Goal: Transaction & Acquisition: Purchase product/service

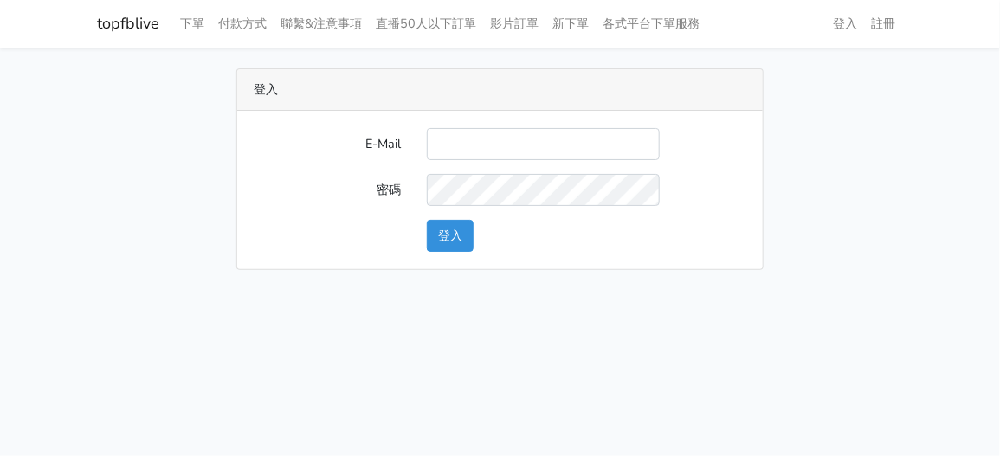
click at [509, 151] on input "E-Mail" at bounding box center [543, 144] width 233 height 32
type input "zhen8032@gmail.com"
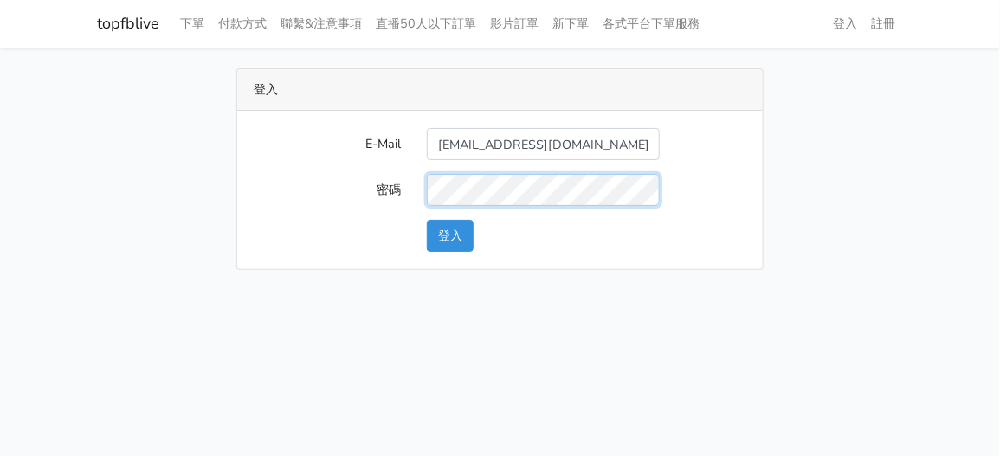
click at [427, 220] on button "登入" at bounding box center [450, 236] width 47 height 32
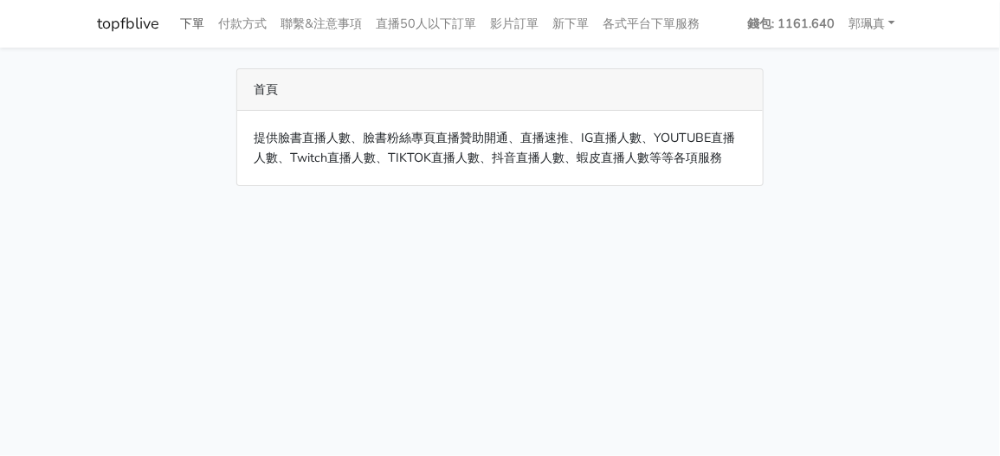
click at [190, 23] on link "下單" at bounding box center [193, 24] width 38 height 34
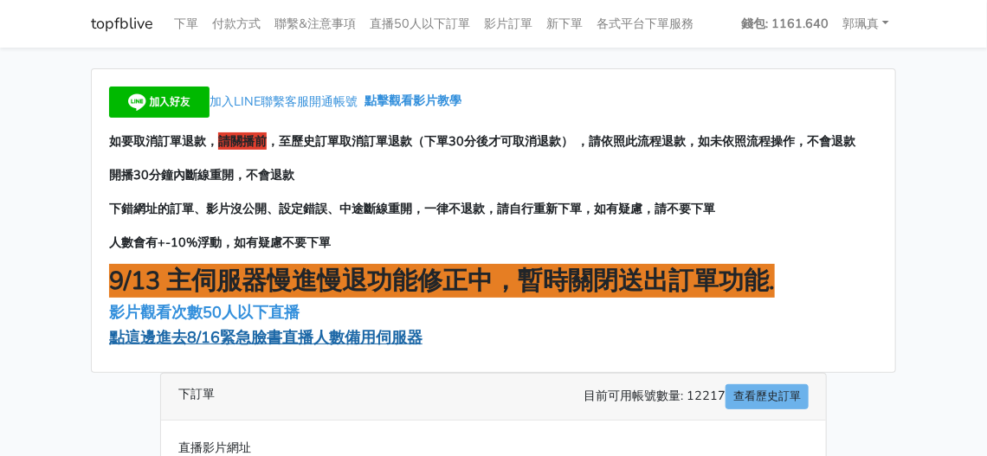
click at [289, 348] on span "點這邊進去8/16緊急臉書直播人數備用伺服器" at bounding box center [266, 337] width 314 height 21
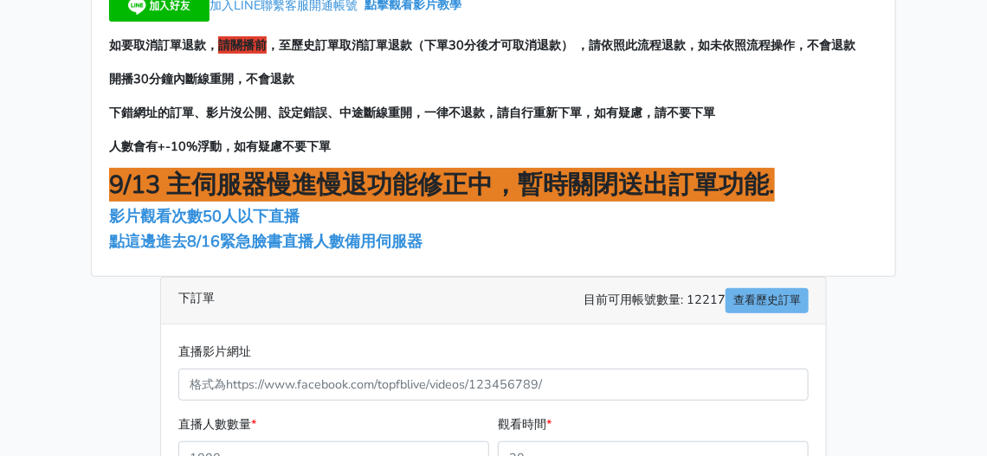
scroll to position [260, 0]
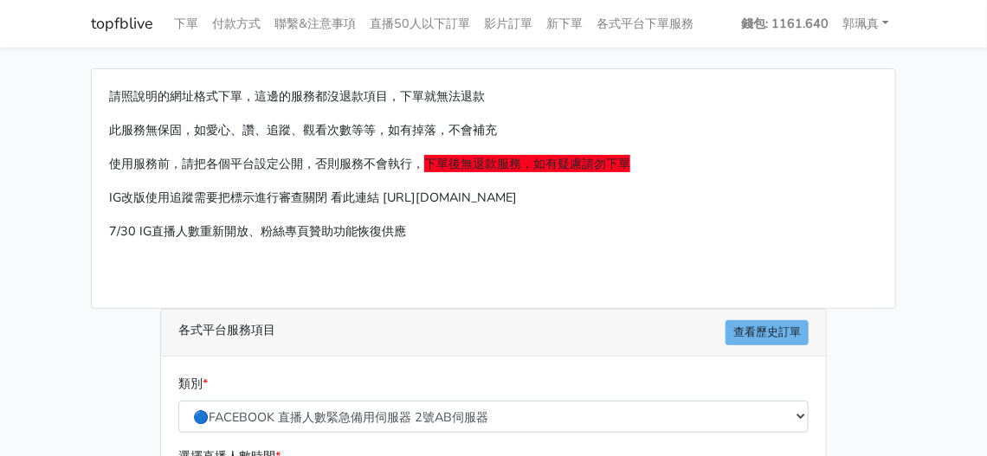
scroll to position [260, 0]
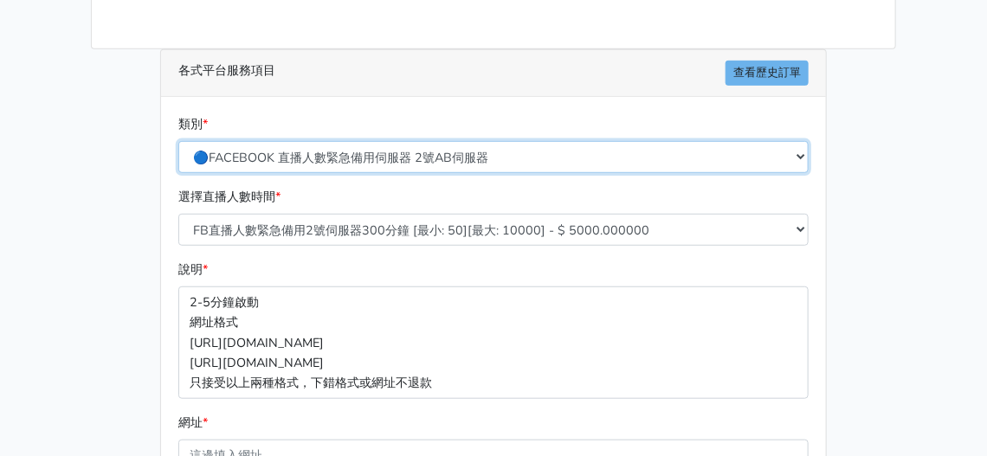
click at [380, 144] on select "🔵FACEBOOK 直播人數緊急備用伺服器 2號AB伺服器 🔵FACEBOOK 網軍專用貼文留言 安全保密 🔵9/30 FACEBOOK 直播人數緩慢進場緩慢…" at bounding box center [493, 157] width 630 height 32
click at [178, 141] on select "🔵FACEBOOK 直播人數緊急備用伺服器 2號AB伺服器 🔵FACEBOOK 網軍專用貼文留言 安全保密 🔵9/30 FACEBOOK 直播人數緩慢進場緩慢…" at bounding box center [493, 157] width 630 height 32
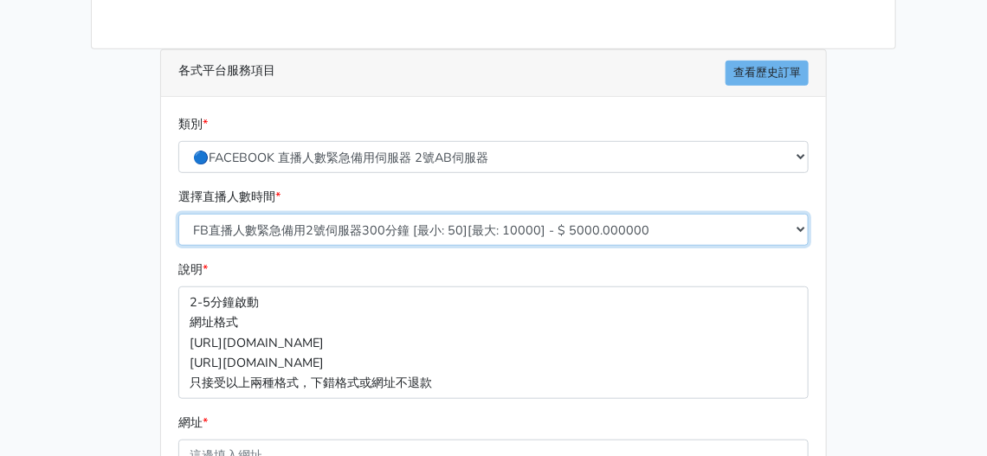
click at [346, 227] on select "FB直播人數緊急備用2號伺服器300分鐘 [最小: 50][最大: 10000] - $ 5000.000000 FB直播人數緊急備用2號伺服器60分鐘 [最…" at bounding box center [493, 230] width 630 height 32
select select "578"
click at [178, 214] on select "FB直播人數緊急備用2號伺服器300分鐘 [最小: 50][最大: 10000] - $ 5000.000000 FB直播人數緊急備用2號伺服器60分鐘 [最…" at bounding box center [493, 230] width 630 height 32
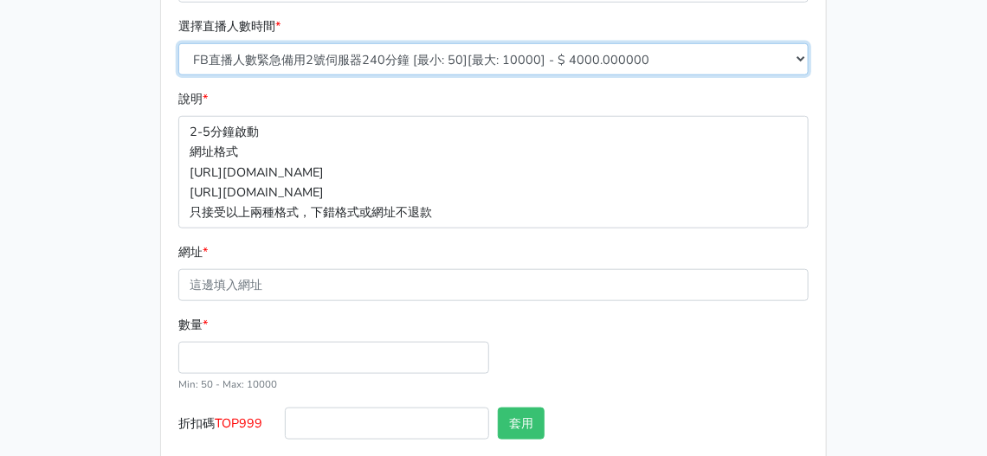
scroll to position [432, 0]
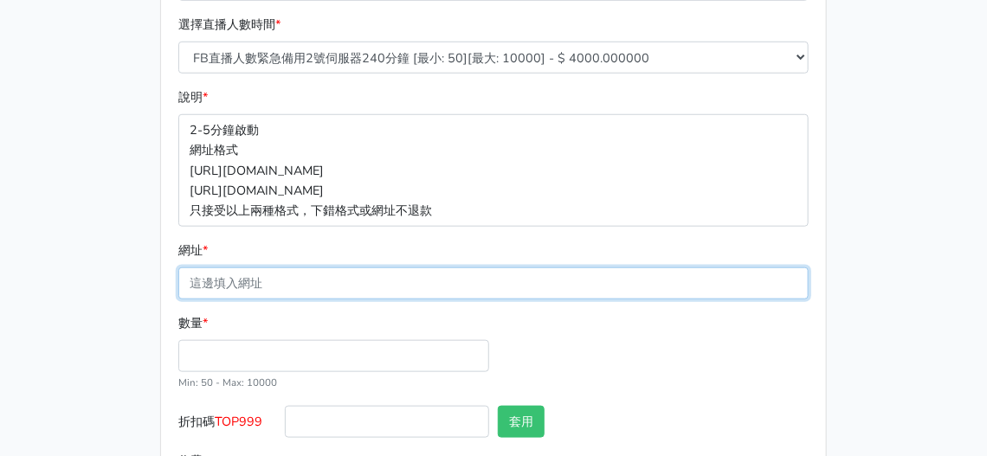
click at [325, 287] on input "網址 *" at bounding box center [493, 284] width 630 height 32
paste input "[URL][DOMAIN_NAME]"
type input "[URL][DOMAIN_NAME]"
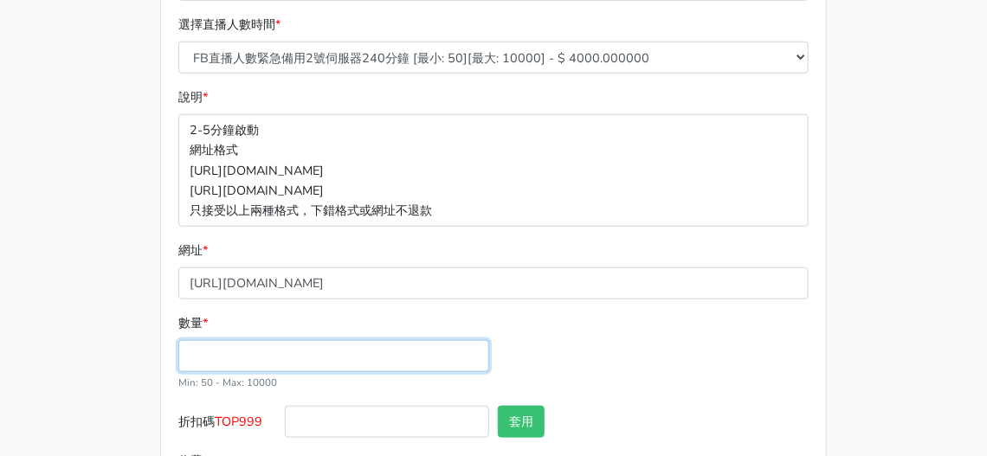
click at [232, 344] on input "數量 *" at bounding box center [333, 356] width 311 height 32
type input "100"
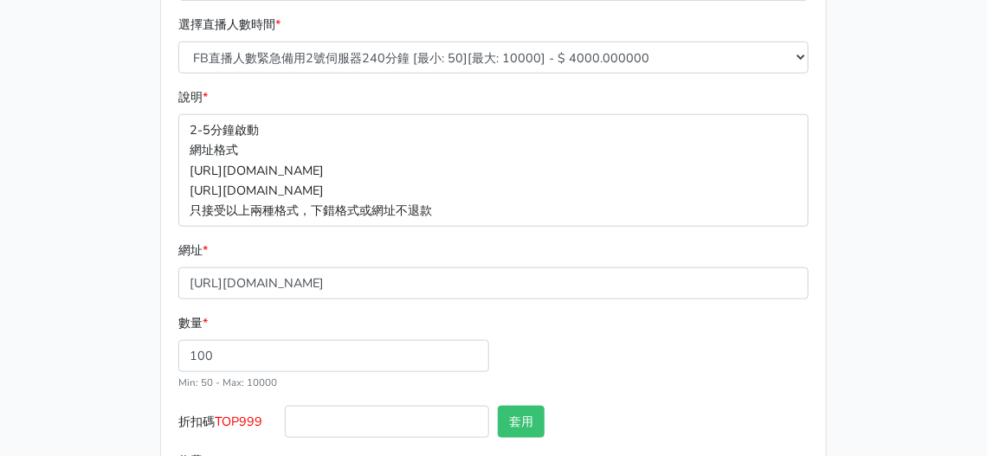
type input "400.000"
click at [593, 333] on div "數量 * 100 Min: 50 - Max: 10000" at bounding box center [493, 360] width 639 height 93
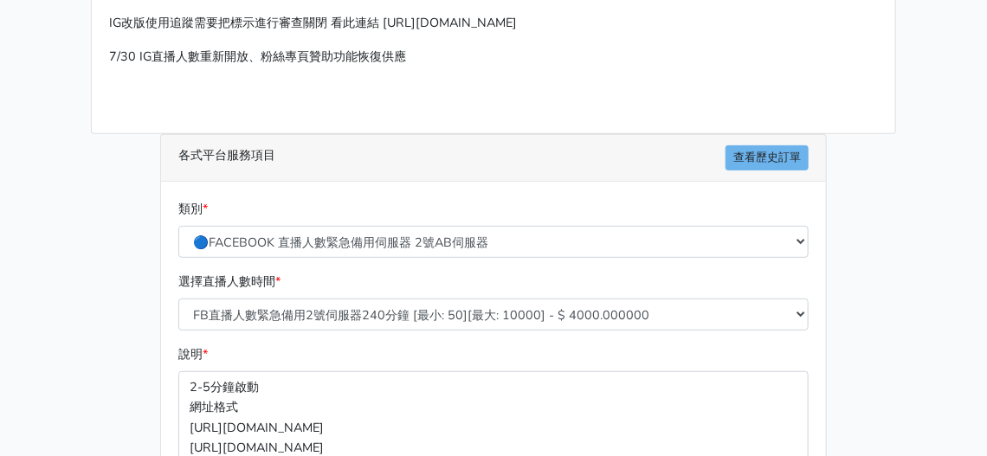
scroll to position [172, 0]
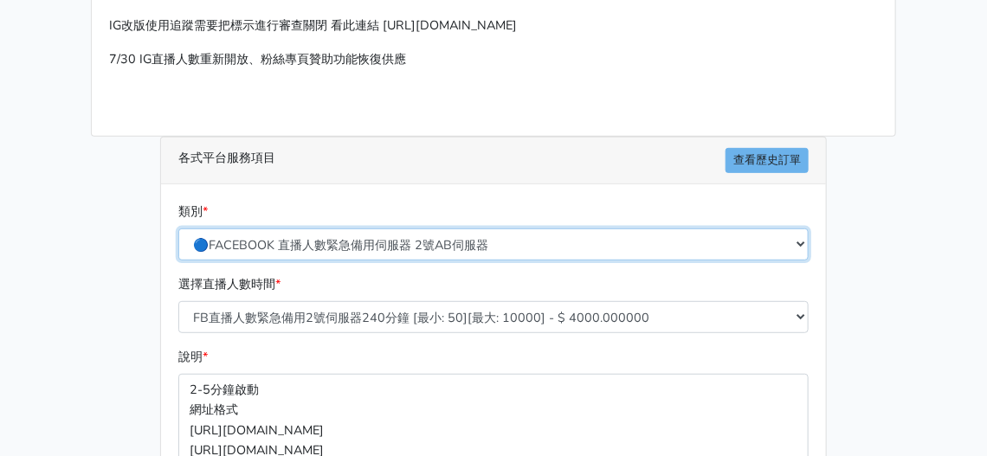
click at [339, 237] on select "🔵FACEBOOK 直播人數緊急備用伺服器 2號AB伺服器 🔵FACEBOOK 網軍專用貼文留言 安全保密 🔵9/30 FACEBOOK 直播人數緩慢進場緩慢…" at bounding box center [493, 245] width 630 height 32
select select "🔵9/30 FACEBOOK 直播人數緩慢進場緩慢退場 台灣獨家"
click at [178, 229] on select "🔵FACEBOOK 直播人數緊急備用伺服器 2號AB伺服器 🔵FACEBOOK 網軍專用貼文留言 安全保密 🔵9/30 FACEBOOK 直播人數緩慢進場緩慢…" at bounding box center [493, 245] width 630 height 32
type input "70.000"
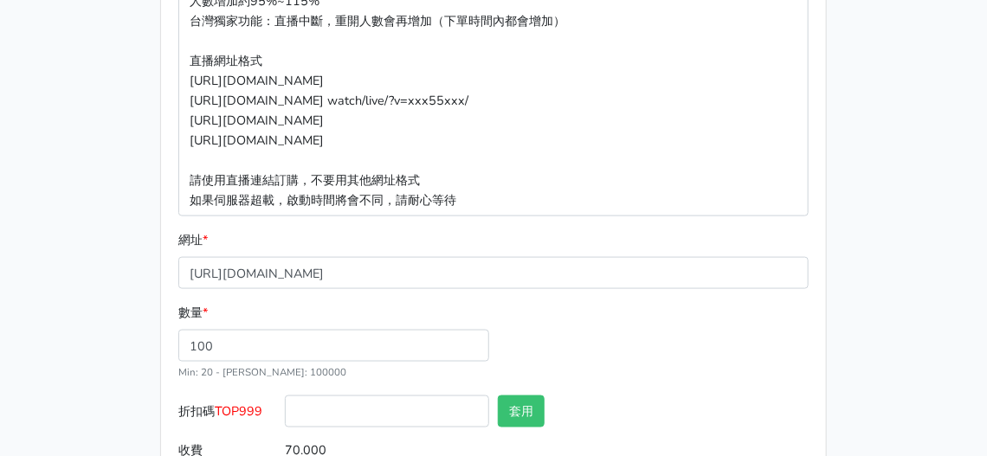
scroll to position [332, 0]
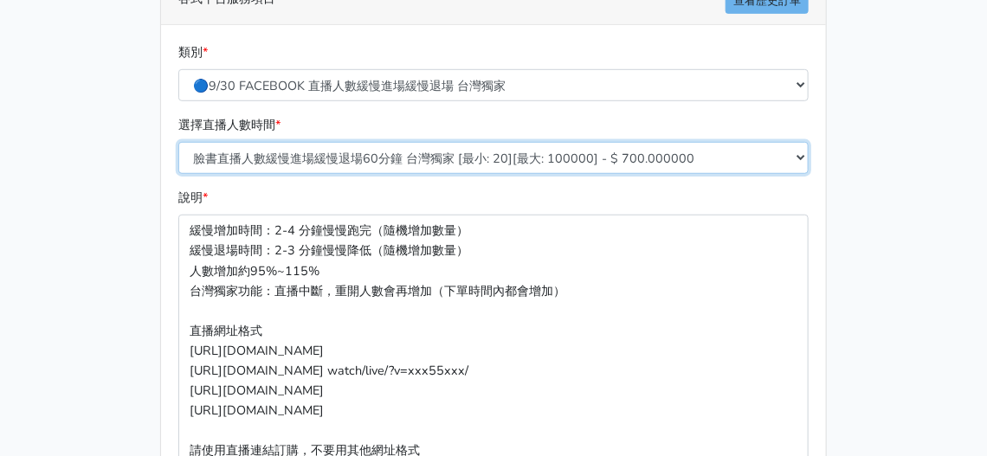
click at [357, 161] on select "臉書直播人數緩慢進場緩慢退場60分鐘 台灣獨家 [最小: 20][最大: 100000] - $ 700.000000 臉書直播人數緩慢進場緩慢退場120分鐘…" at bounding box center [493, 158] width 630 height 32
select select "559"
click at [178, 142] on select "臉書直播人數緩慢進場緩慢退場60分鐘 台灣獨家 [最小: 20][最大: 100000] - $ 700.000000 臉書直播人數緩慢進場緩慢退場120分鐘…" at bounding box center [493, 158] width 630 height 32
type input "280.000"
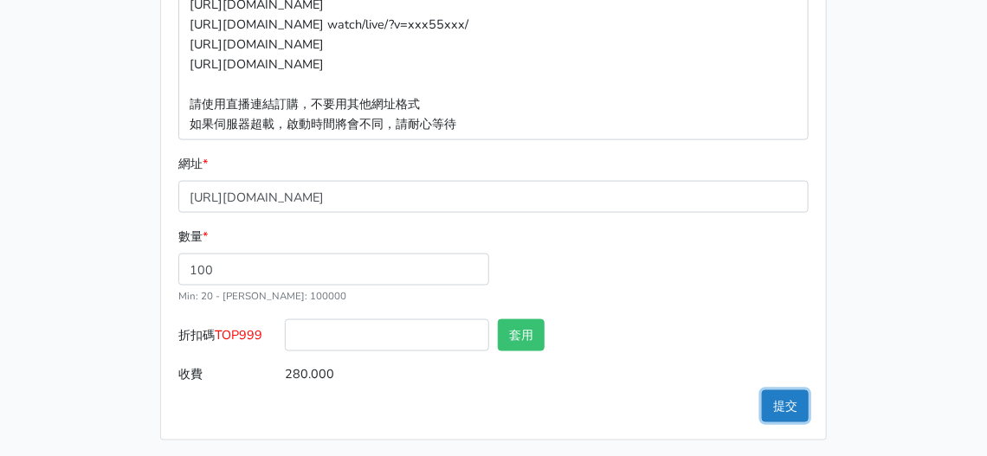
click at [792, 404] on button "提交" at bounding box center [785, 407] width 47 height 32
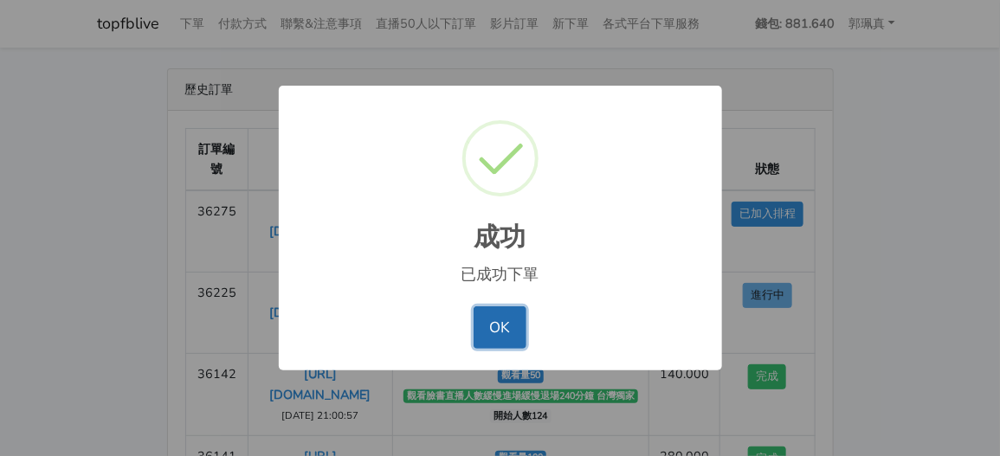
click at [495, 331] on button "OK" at bounding box center [500, 328] width 53 height 42
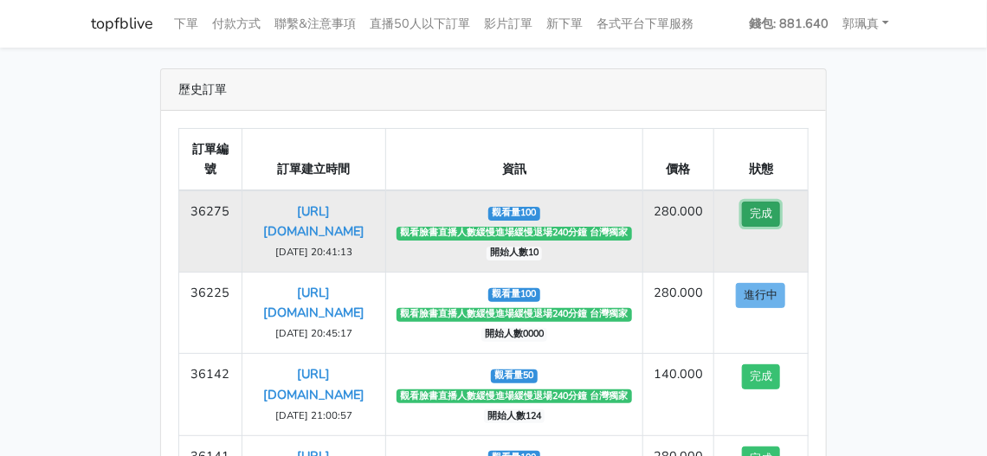
click at [763, 208] on button "完成" at bounding box center [761, 214] width 38 height 25
